Goal: Information Seeking & Learning: Understand process/instructions

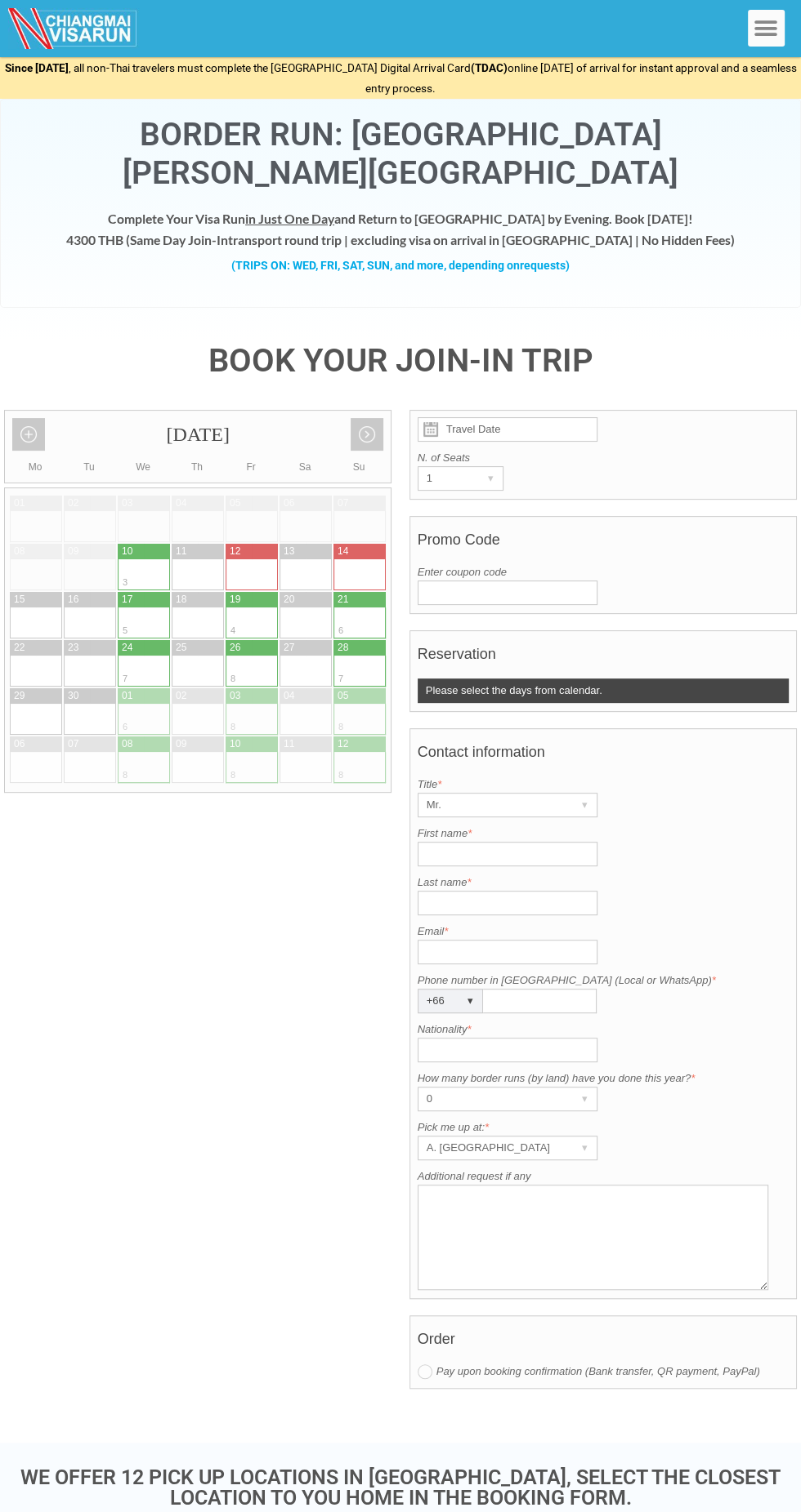
click at [320, 208] on h4 "Complete Your Visa Run in Just One Day and Return to [GEOGRAPHIC_DATA] by Eveni…" at bounding box center [400, 228] width 766 height 41
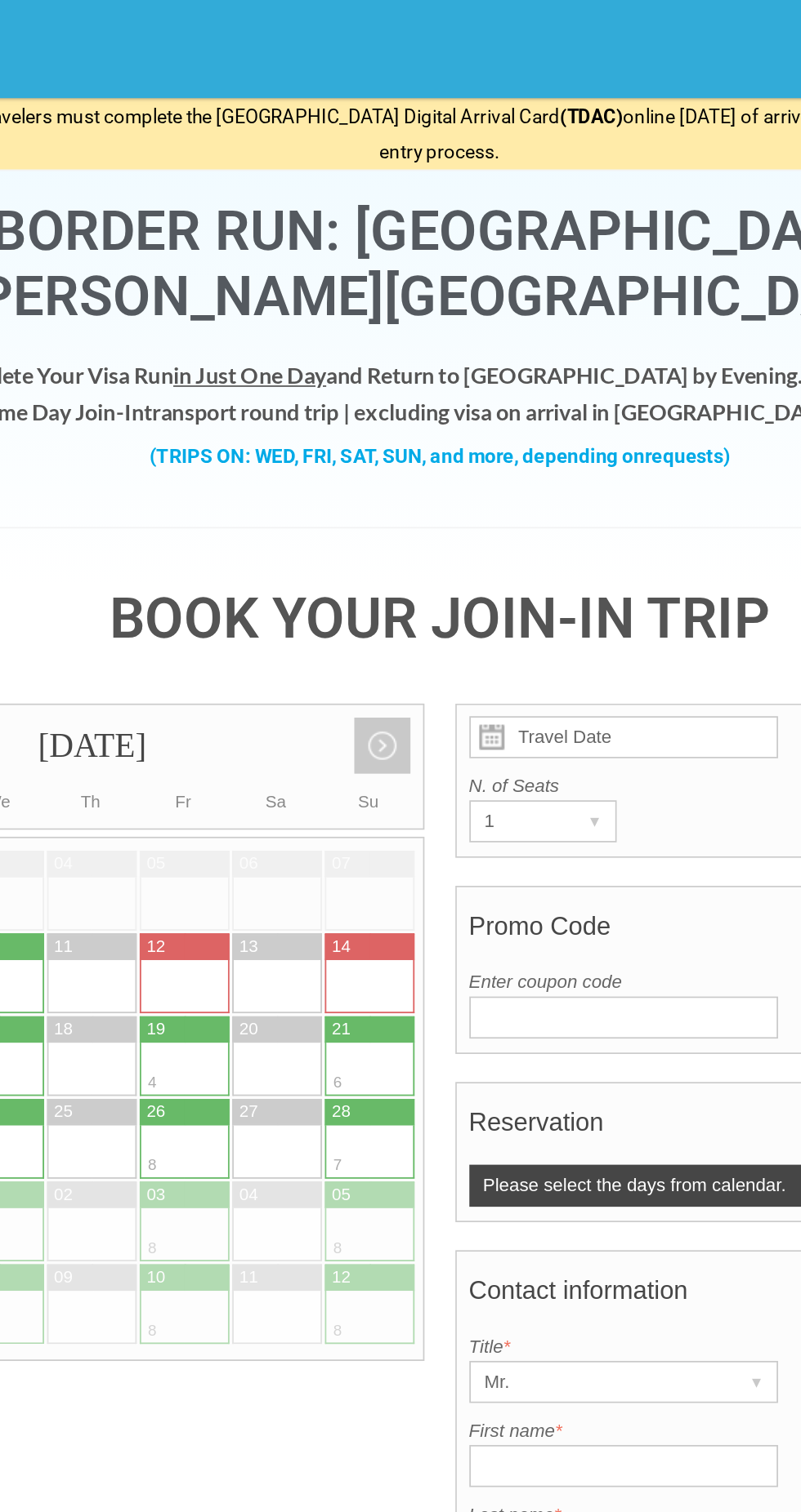
click at [331, 211] on span "in Just One Day" at bounding box center [289, 218] width 89 height 15
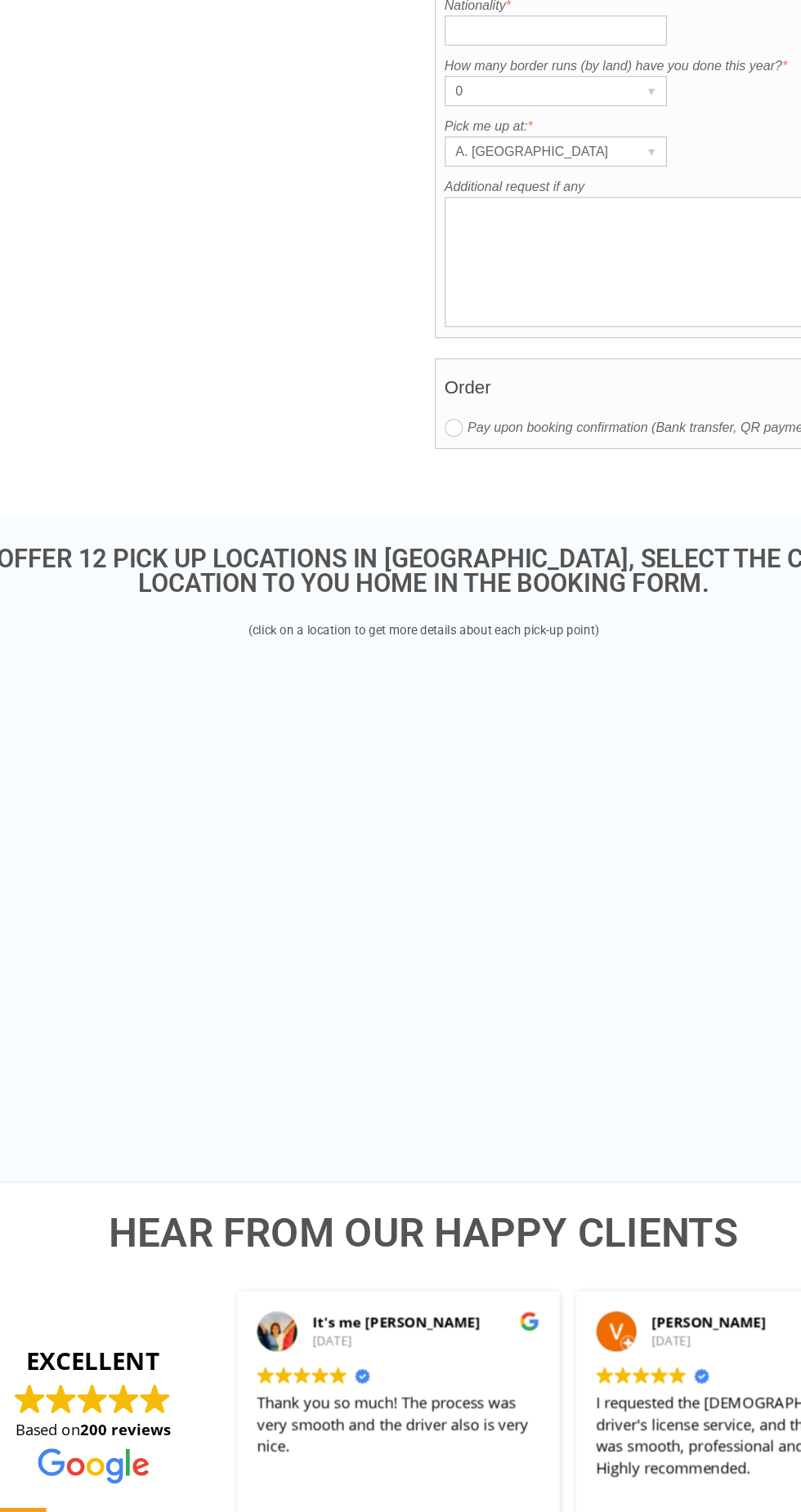
scroll to position [742, 0]
